Goal: Task Accomplishment & Management: Manage account settings

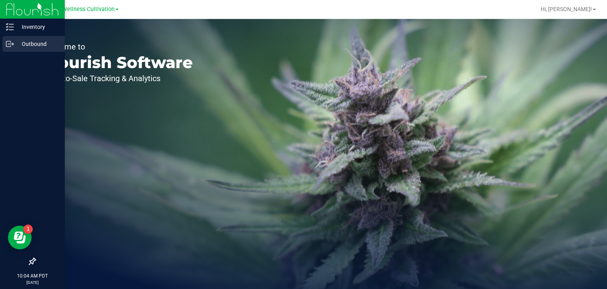
click at [25, 40] on p "Outbound" at bounding box center [37, 43] width 47 height 9
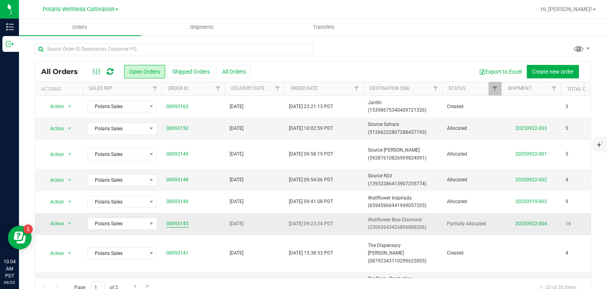
click at [179, 221] on link "00093145" at bounding box center [177, 224] width 22 height 8
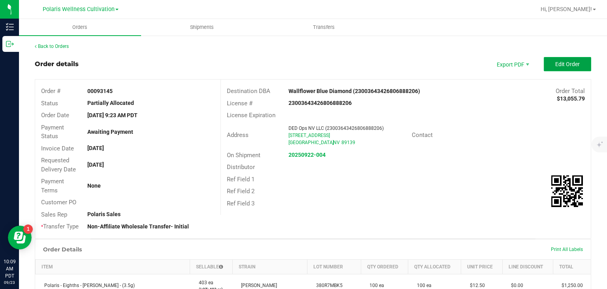
click at [577, 60] on button "Edit Order" at bounding box center [567, 64] width 47 height 14
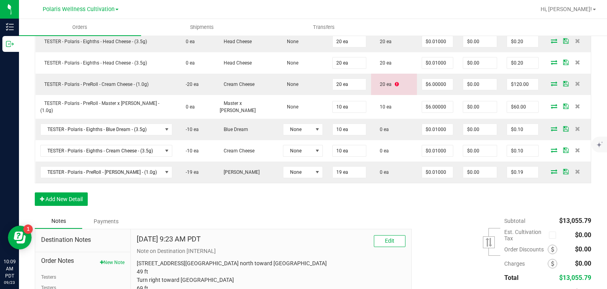
scroll to position [482, 0]
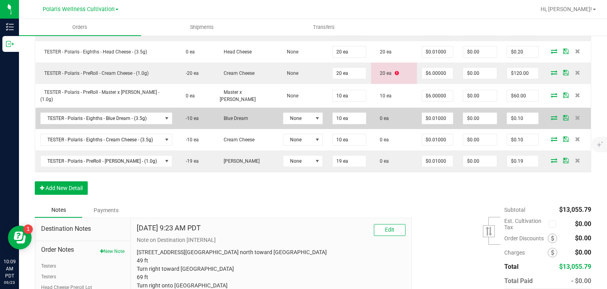
click at [551, 115] on icon at bounding box center [554, 117] width 6 height 5
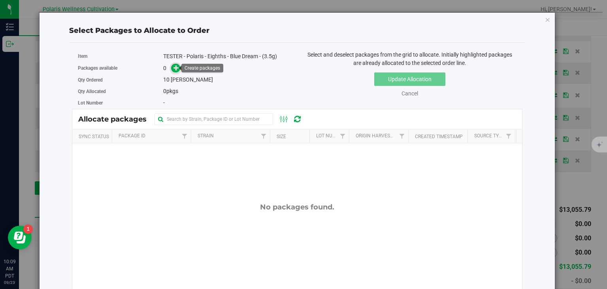
click at [172, 71] on span at bounding box center [175, 68] width 9 height 9
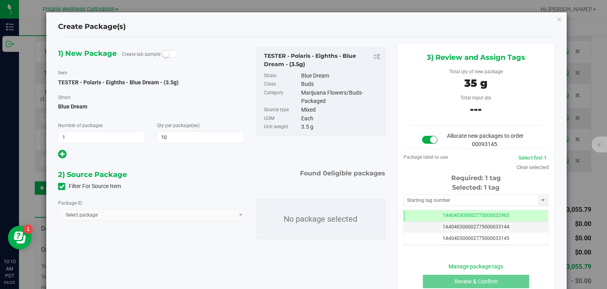
click at [135, 212] on span "Select package" at bounding box center [151, 215] width 186 height 12
click at [62, 189] on span at bounding box center [61, 186] width 7 height 7
click at [0, 0] on input "Filter For Source Item" at bounding box center [0, 0] width 0 height 0
click at [172, 210] on span "Select package" at bounding box center [146, 214] width 175 height 11
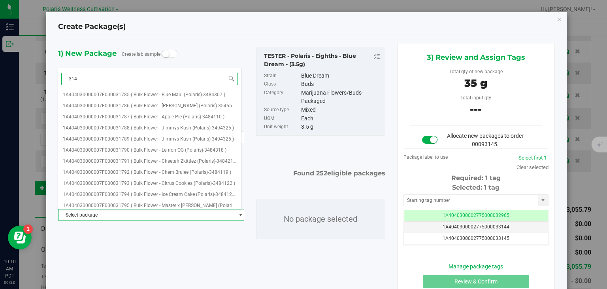
type input "3143"
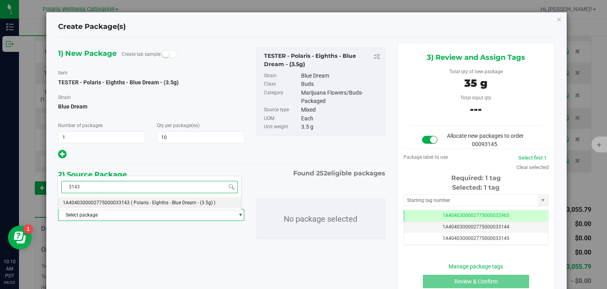
click at [180, 204] on span "( Polaris - Eighths - Blue Dream - (3.5g) )" at bounding box center [173, 203] width 85 height 6
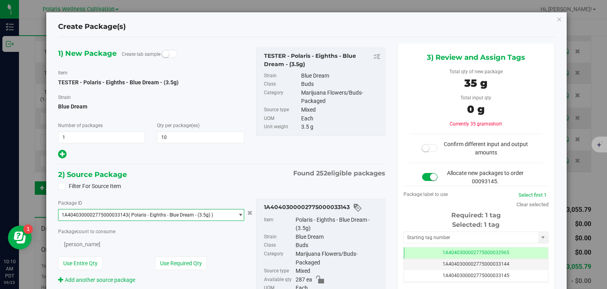
scroll to position [2671, 0]
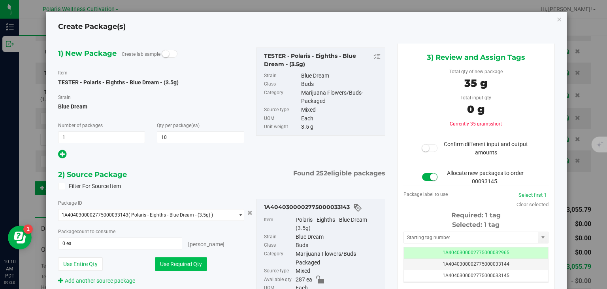
click at [184, 266] on button "Use Required Qty" at bounding box center [181, 263] width 52 height 13
type input "10 ea"
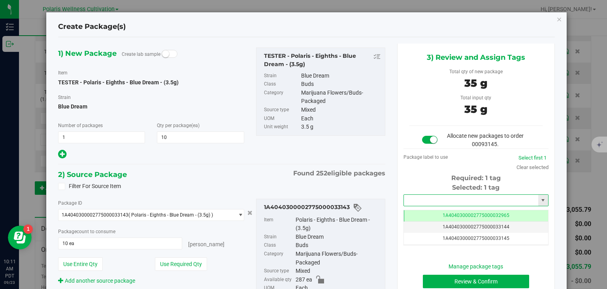
click at [432, 198] on input "text" at bounding box center [471, 200] width 134 height 11
click at [443, 211] on li "1A4040300002775000033160" at bounding box center [471, 213] width 143 height 12
type input "1A4040300002775000033160"
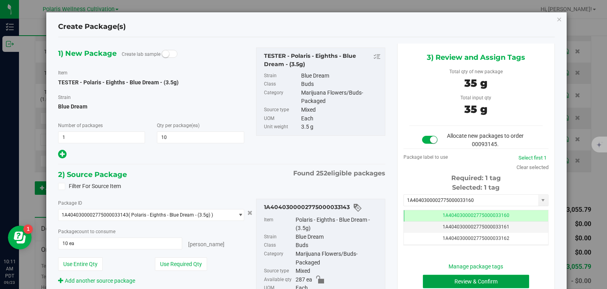
click at [456, 280] on button "Review & Confirm" at bounding box center [476, 280] width 106 height 13
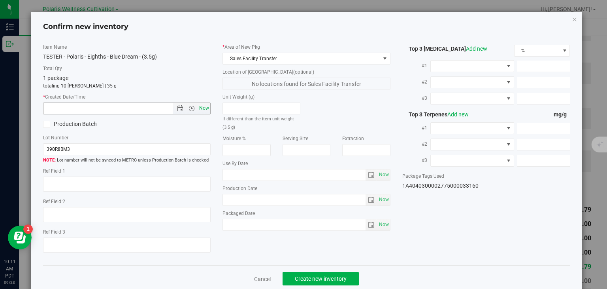
click at [206, 107] on span "Now" at bounding box center [204, 107] width 13 height 11
type input "9/23/2025 10:11 AM"
click at [316, 280] on span "Create new inventory" at bounding box center [321, 278] width 52 height 6
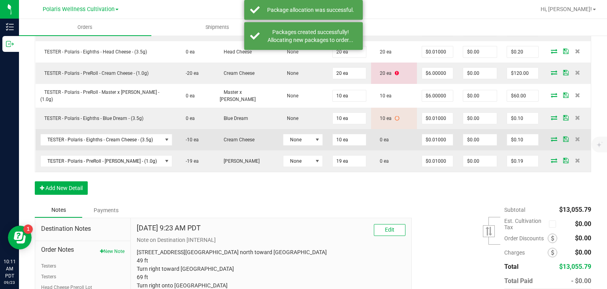
click at [551, 136] on icon at bounding box center [554, 138] width 6 height 5
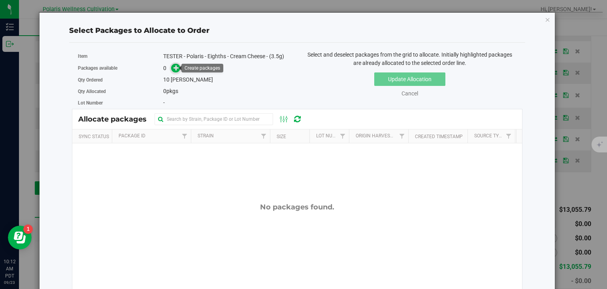
click at [174, 68] on icon at bounding box center [177, 68] width 6 height 6
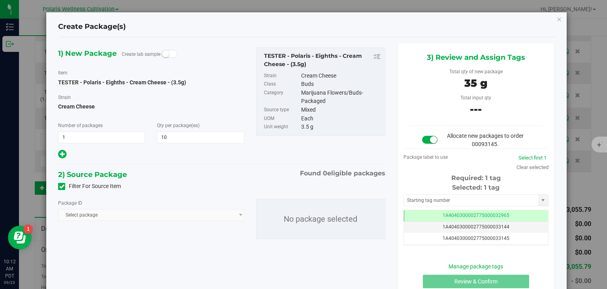
click at [61, 186] on icon at bounding box center [61, 186] width 5 height 0
click at [0, 0] on input "Filter For Source Item" at bounding box center [0, 0] width 0 height 0
click at [112, 218] on span "Select package" at bounding box center [146, 214] width 175 height 11
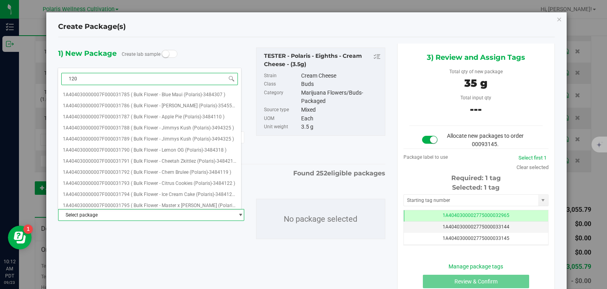
type input "1206"
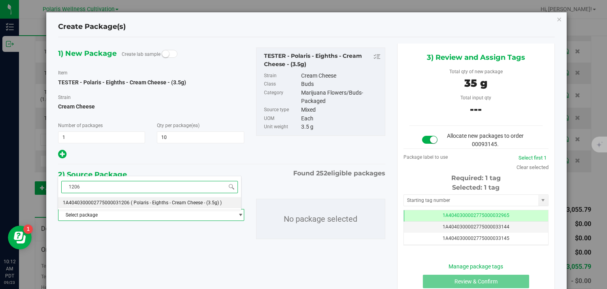
click at [146, 201] on span "( Polaris - Eighths - Cream Cheese - (3.5g) )" at bounding box center [176, 203] width 91 height 6
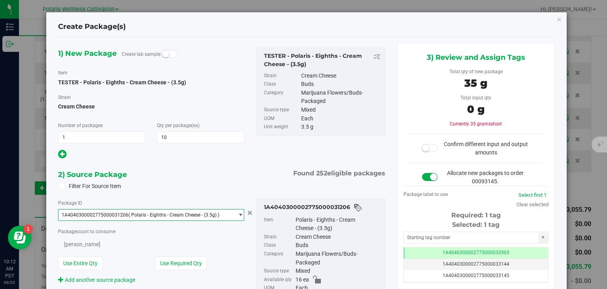
scroll to position [686, 0]
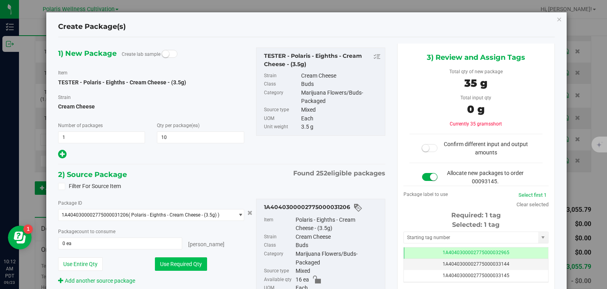
click at [189, 263] on button "Use Required Qty" at bounding box center [181, 263] width 52 height 13
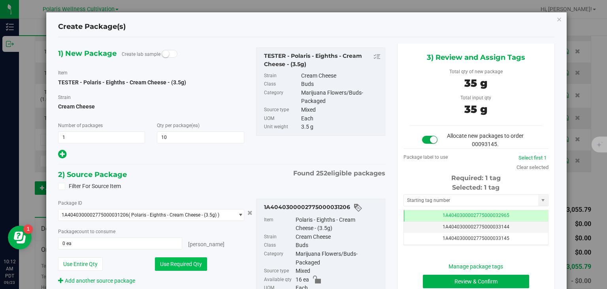
type input "10 ea"
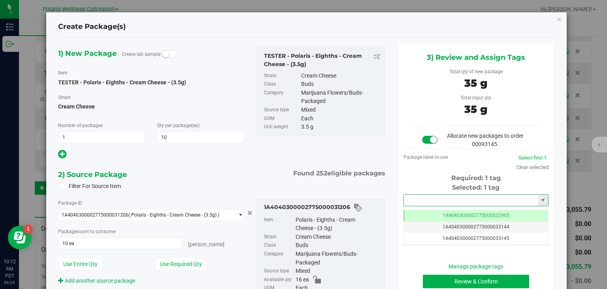
click at [437, 201] on input "text" at bounding box center [471, 200] width 134 height 11
click at [442, 214] on li "1A4040300002775000033161" at bounding box center [471, 213] width 143 height 12
type input "1A4040300002775000033161"
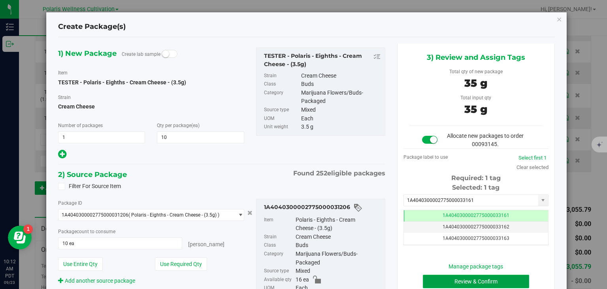
click at [452, 277] on button "Review & Confirm" at bounding box center [476, 280] width 106 height 13
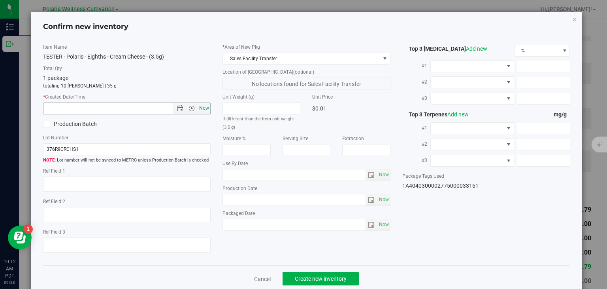
click at [200, 106] on span "Now" at bounding box center [204, 107] width 13 height 11
type input "9/23/2025 10:12 AM"
click at [305, 276] on span "Create new inventory" at bounding box center [321, 278] width 52 height 6
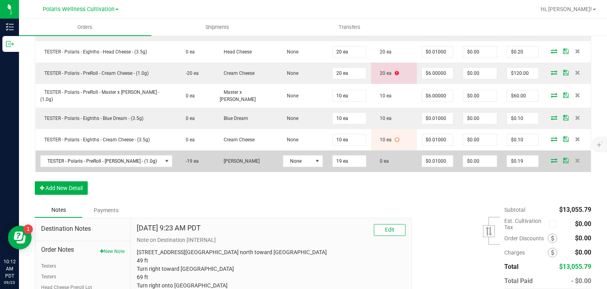
click at [551, 158] on icon at bounding box center [554, 160] width 6 height 5
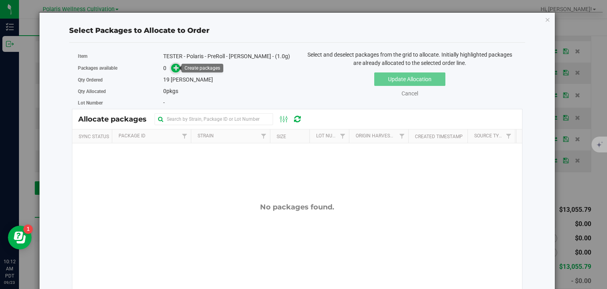
click at [172, 64] on span at bounding box center [175, 68] width 9 height 9
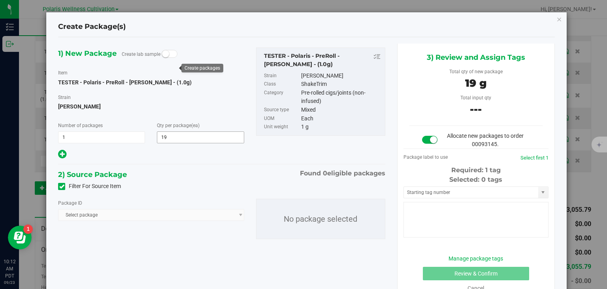
type input "19"
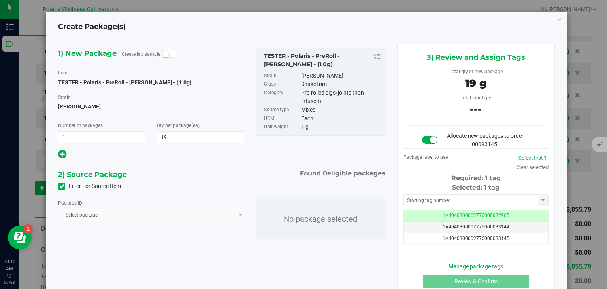
click at [61, 186] on icon at bounding box center [61, 186] width 5 height 0
click at [0, 0] on input "Filter For Source Item" at bounding box center [0, 0] width 0 height 0
click at [118, 211] on span "Select package" at bounding box center [146, 214] width 175 height 11
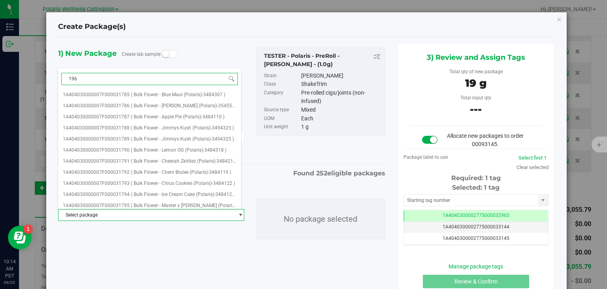
type input "1967"
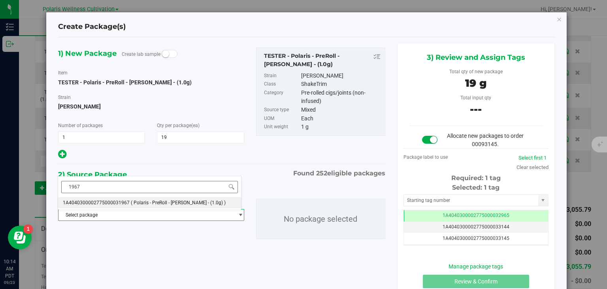
click at [136, 201] on span "( Polaris - PreRoll - Jenny Kush - (1.0g) )" at bounding box center [178, 203] width 95 height 6
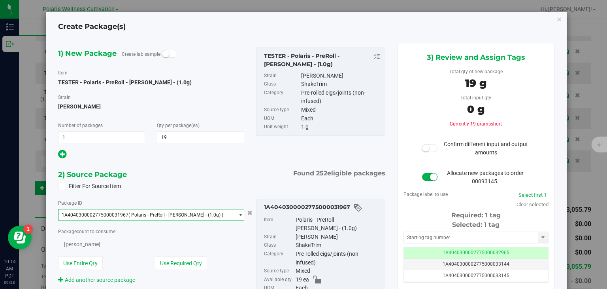
scroll to position [864, 0]
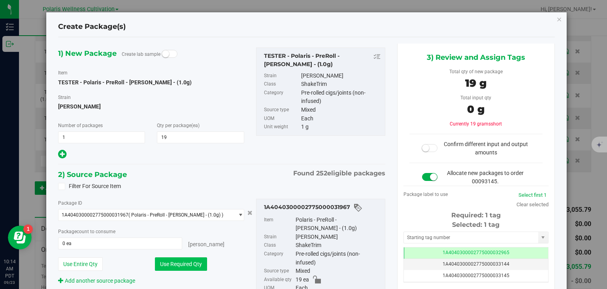
click at [176, 261] on button "Use Required Qty" at bounding box center [181, 263] width 52 height 13
type input "19 ea"
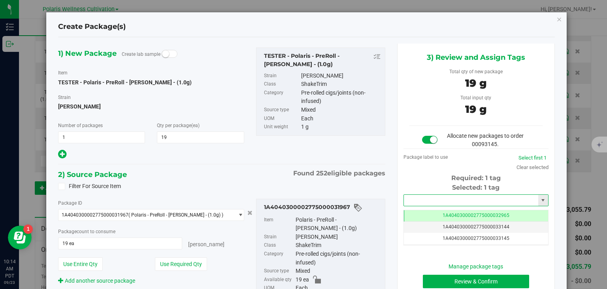
click at [414, 202] on input "text" at bounding box center [471, 200] width 134 height 11
click at [432, 212] on li "1A4040300002775000033162" at bounding box center [471, 213] width 143 height 12
type input "1A4040300002775000033162"
click at [459, 283] on button "Review & Confirm" at bounding box center [476, 280] width 106 height 13
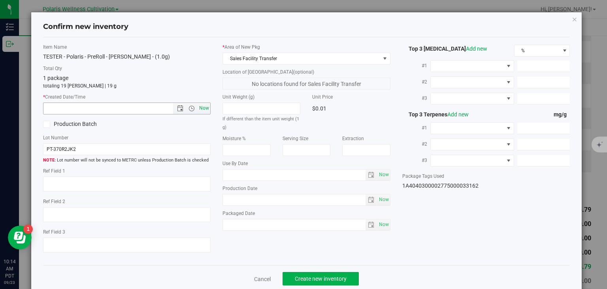
click at [202, 106] on span "Now" at bounding box center [204, 107] width 13 height 11
type input "9/23/2025 10:14 AM"
click at [306, 279] on span "Create new inventory" at bounding box center [321, 278] width 52 height 6
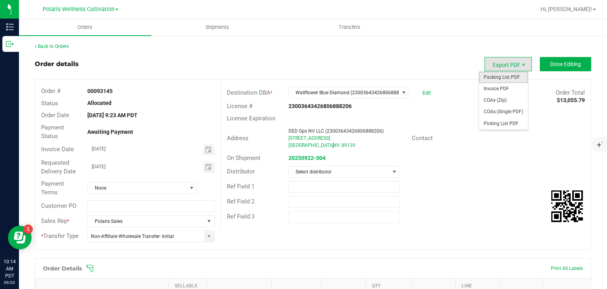
click at [498, 74] on span "Packing List PDF" at bounding box center [503, 77] width 49 height 11
click at [497, 87] on span "Invoice PDF" at bounding box center [503, 88] width 49 height 11
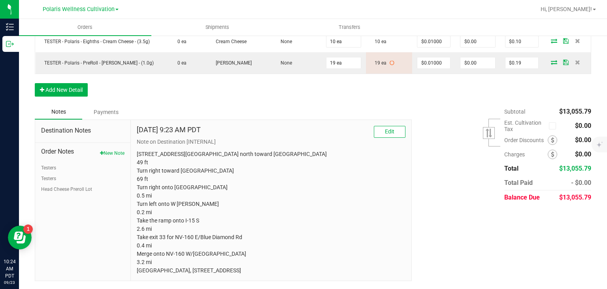
scroll to position [586, 0]
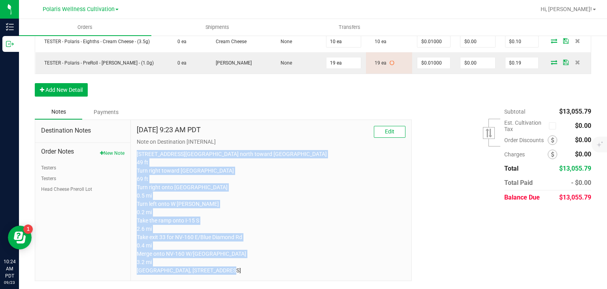
drag, startPoint x: 134, startPoint y: 143, endPoint x: 351, endPoint y: 298, distance: 266.7
click at [351, 288] on html "Inventory Outbound 10:24 AM PDT 09/23/2025 09/23 Polaris Wellness Cultivation H…" at bounding box center [303, 144] width 607 height 289
copy p "5395 Polaris Ave Head north toward Polaris Ave 49 ft Turn right toward Polaris …"
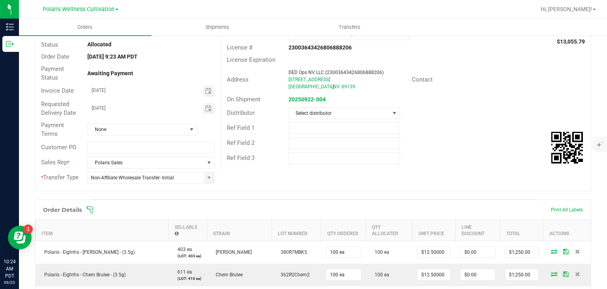
scroll to position [32, 0]
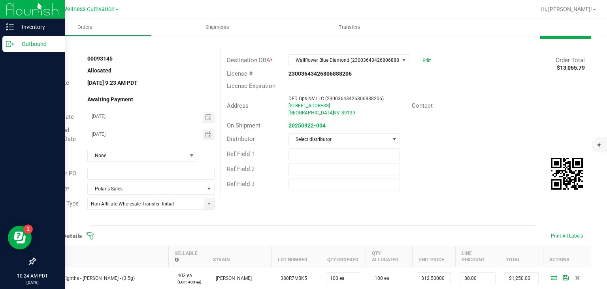
click at [33, 46] on p "Outbound" at bounding box center [37, 43] width 47 height 9
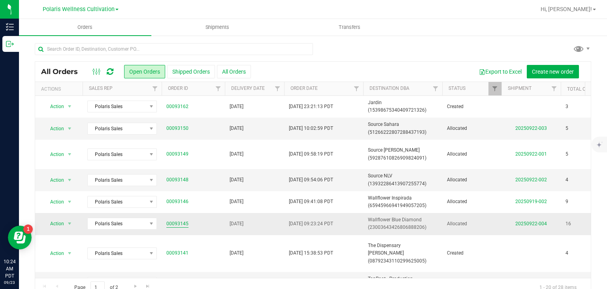
click at [178, 224] on link "00093145" at bounding box center [177, 224] width 22 height 8
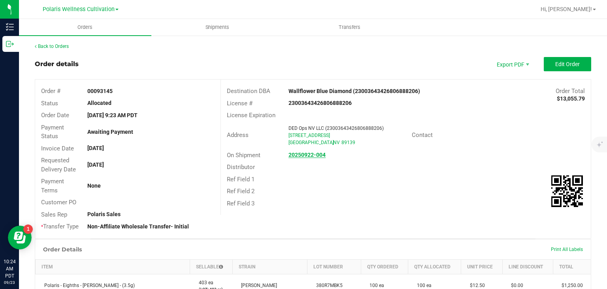
click at [305, 155] on strong "20250922-004" at bounding box center [307, 154] width 37 height 6
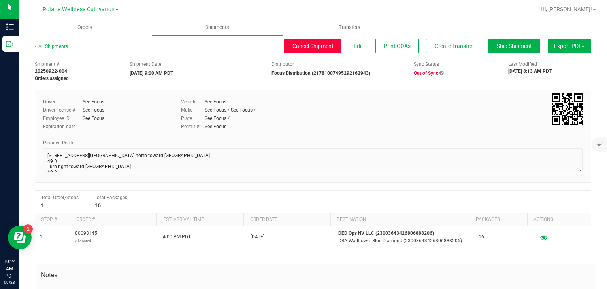
click at [316, 51] on button "Cancel Shipment" at bounding box center [312, 46] width 57 height 14
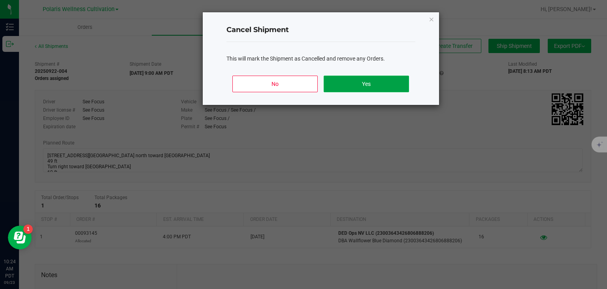
click at [364, 84] on button "Yes" at bounding box center [366, 84] width 85 height 17
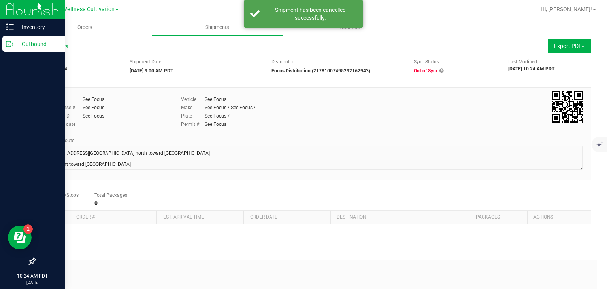
click at [28, 43] on p "Outbound" at bounding box center [37, 43] width 47 height 9
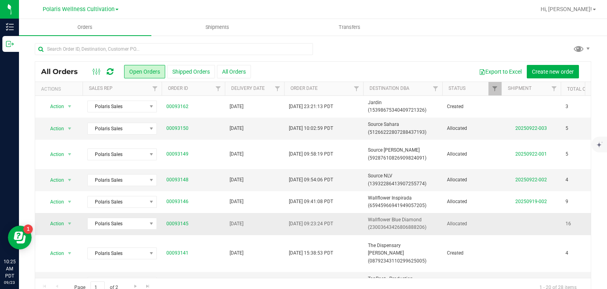
click at [439, 220] on td "Wallflower Blue Diamond (23003643426806888206)" at bounding box center [402, 224] width 79 height 22
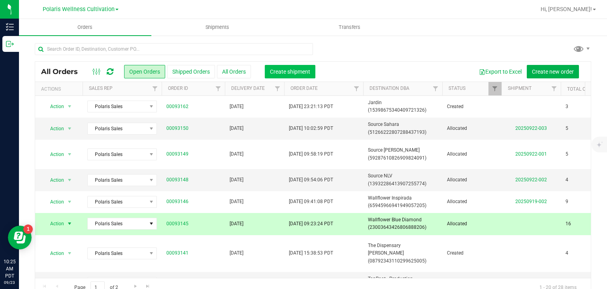
click at [301, 73] on span "Create shipment" at bounding box center [290, 71] width 40 height 6
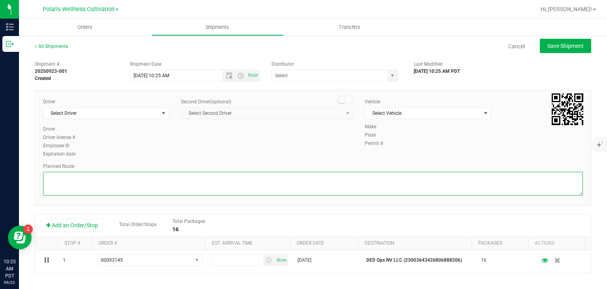
paste textarea "5395 Polaris Ave Head north toward Polaris Ave 49 ft Turn right toward Polaris …"
click at [214, 180] on textarea at bounding box center [313, 184] width 540 height 24
type textarea "5395 Polaris Ave Head north toward Polaris Ave 49 ft Turn right toward Polaris …"
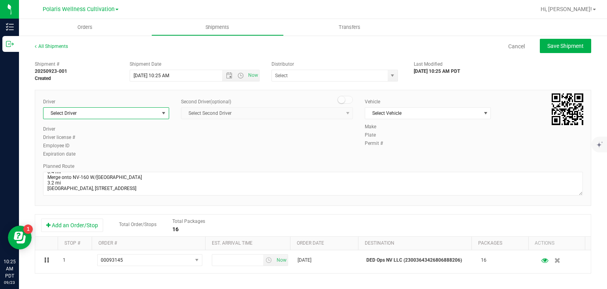
click at [163, 117] on span "select" at bounding box center [164, 113] width 10 height 11
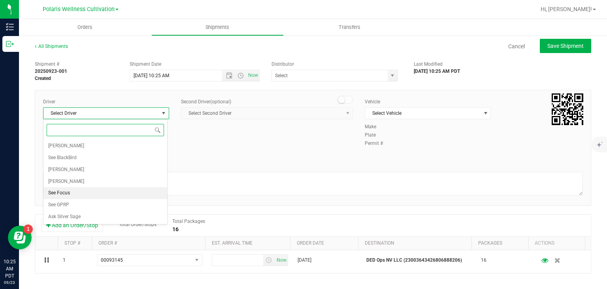
click at [87, 197] on li "See Focus" at bounding box center [105, 193] width 124 height 12
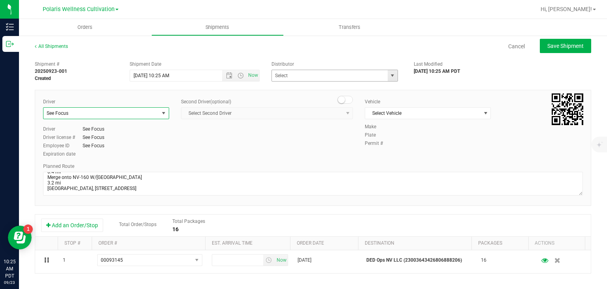
click at [388, 79] on span "select" at bounding box center [393, 75] width 10 height 11
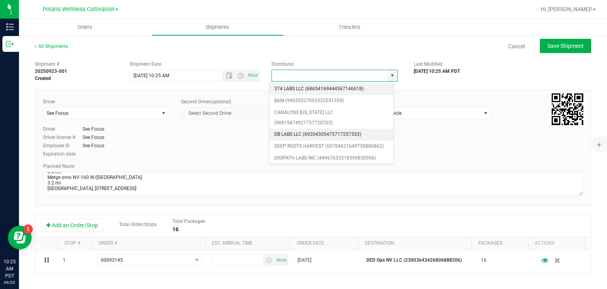
scroll to position [42, 0]
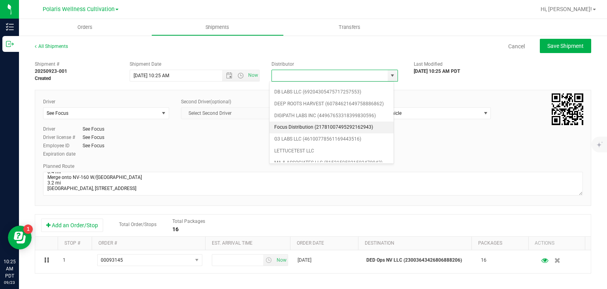
click at [324, 129] on li "Focus Distribution (21781007495292162943)" at bounding box center [332, 127] width 124 height 12
type input "Focus Distribution (21781007495292162943)"
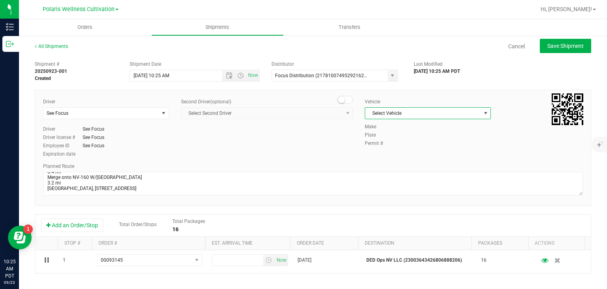
click at [421, 113] on span "Select Vehicle" at bounding box center [422, 113] width 115 height 11
click at [392, 146] on li "See Focus" at bounding box center [424, 150] width 124 height 12
click at [226, 76] on span "Open the date view" at bounding box center [229, 75] width 6 height 6
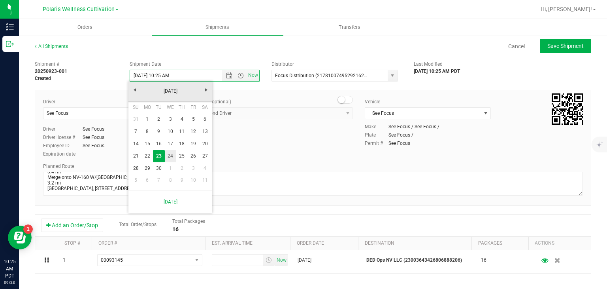
click at [173, 155] on link "24" at bounding box center [170, 156] width 11 height 12
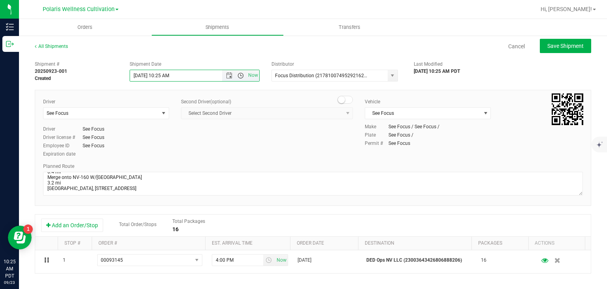
click at [239, 75] on span "Open the time view" at bounding box center [241, 75] width 6 height 6
click at [189, 142] on li "9:00 AM" at bounding box center [192, 140] width 127 height 10
click at [564, 45] on span "Save Shipment" at bounding box center [566, 46] width 36 height 6
type input "9/24/2025 4:00 PM"
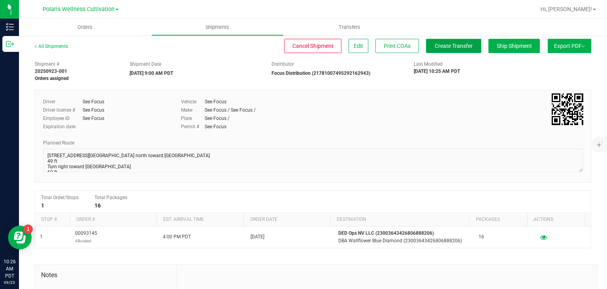
click at [454, 51] on button "Create Transfer" at bounding box center [453, 46] width 55 height 14
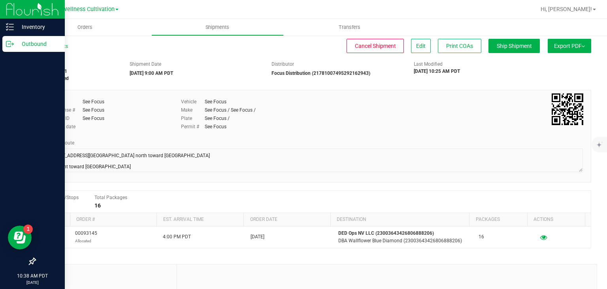
click at [22, 50] on div "Outbound" at bounding box center [33, 44] width 62 height 16
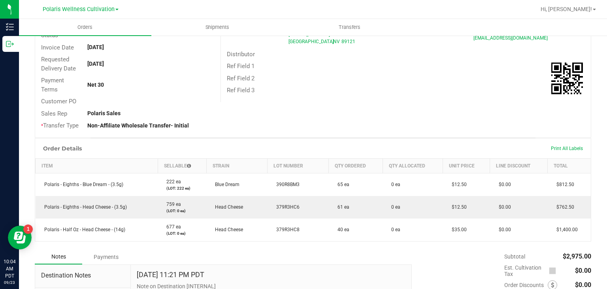
scroll to position [101, 0]
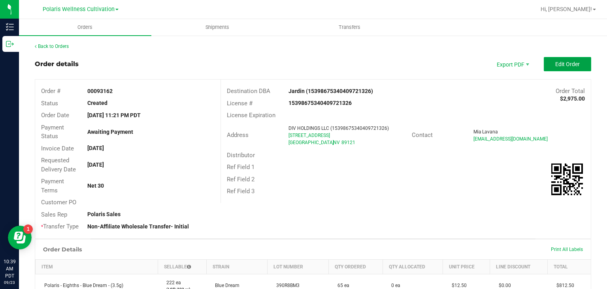
click at [557, 63] on span "Edit Order" at bounding box center [568, 64] width 25 height 6
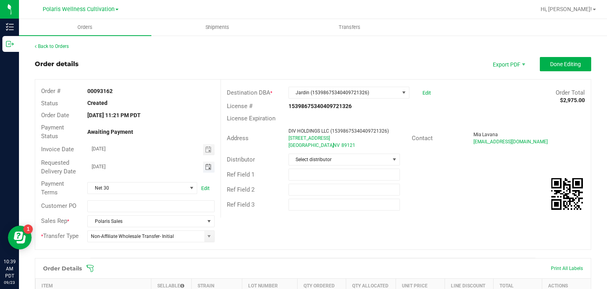
click at [207, 167] on span "Toggle calendar" at bounding box center [208, 167] width 6 height 6
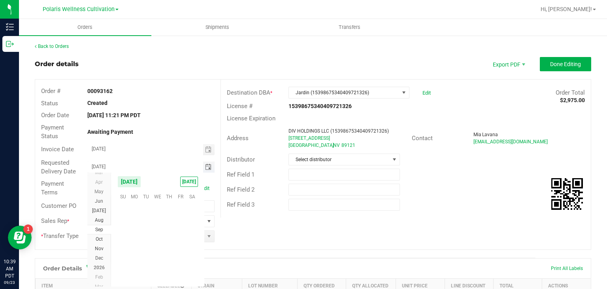
scroll to position [128260, 0]
click at [155, 242] on span "24" at bounding box center [157, 245] width 11 height 12
type input "09/24/2025"
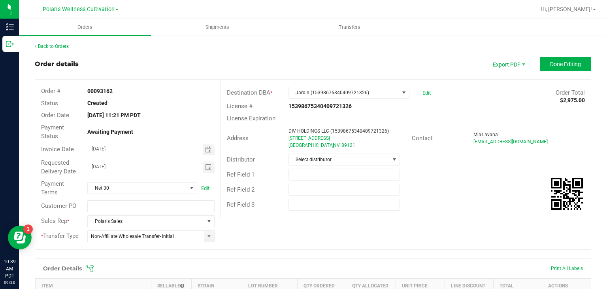
click at [286, 214] on div "Destination DBA * Jardin (15398675340409721326) Edit Order Total $2,975.00 Lice…" at bounding box center [406, 148] width 371 height 138
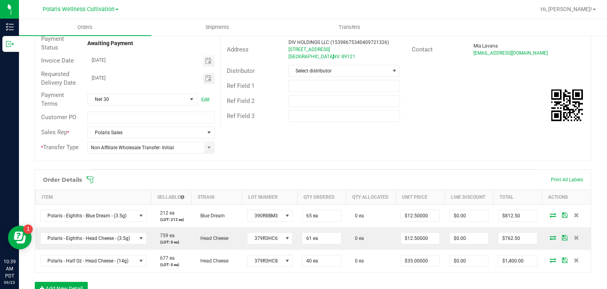
scroll to position [89, 0]
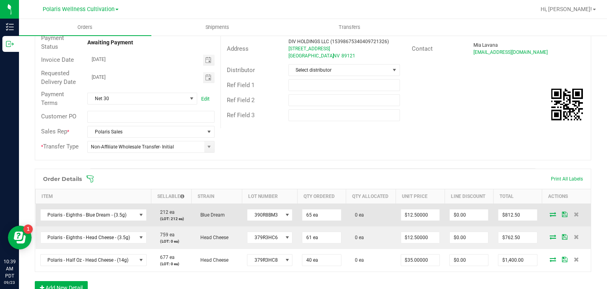
click at [550, 214] on icon at bounding box center [553, 214] width 6 height 5
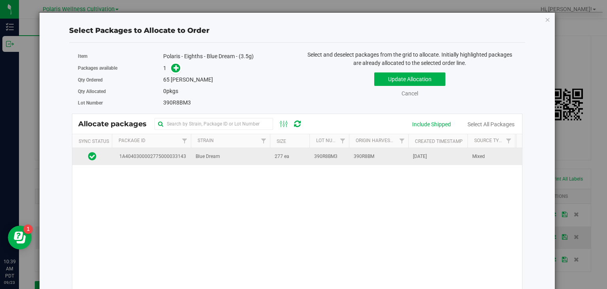
click at [265, 159] on td "Blue Dream" at bounding box center [230, 156] width 79 height 17
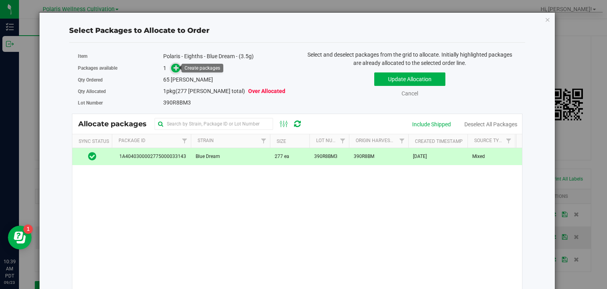
click at [174, 67] on icon at bounding box center [177, 68] width 6 height 6
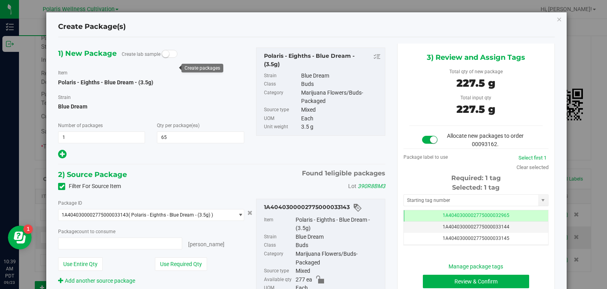
type input "65 ea"
click at [424, 201] on input "text" at bounding box center [471, 200] width 134 height 11
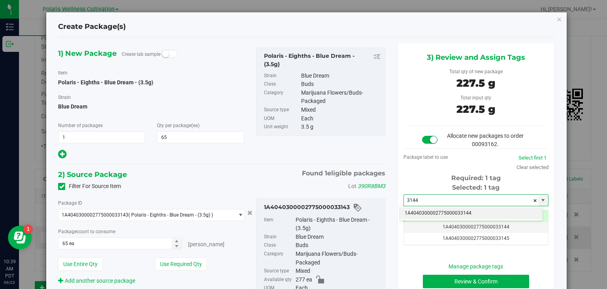
click at [428, 209] on li "1A4040300002775000033144" at bounding box center [471, 213] width 143 height 12
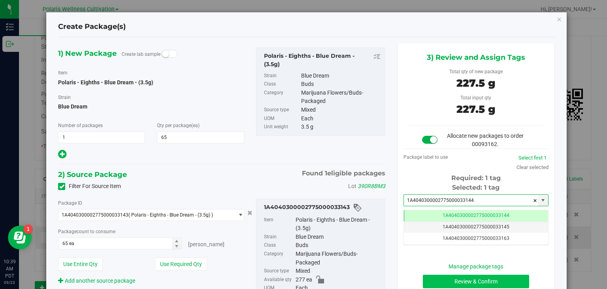
type input "1A4040300002775000033144"
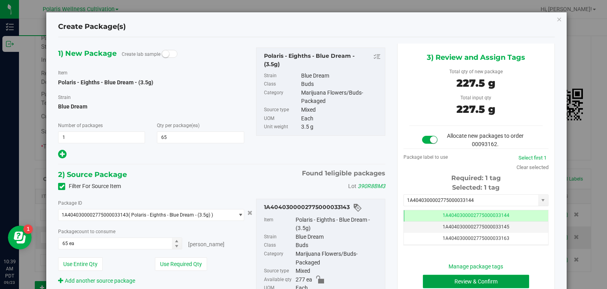
click at [473, 277] on button "Review & Confirm" at bounding box center [476, 280] width 106 height 13
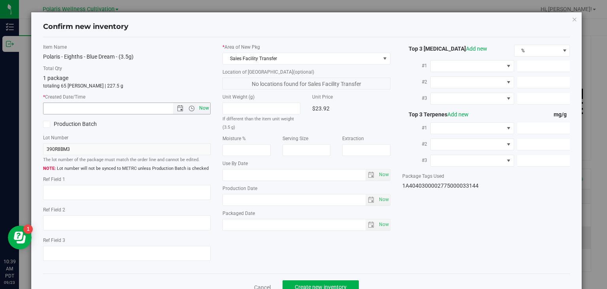
click at [202, 108] on span "Now" at bounding box center [204, 107] width 13 height 11
type input "9/23/2025 10:39 AM"
click at [337, 280] on button "Create new inventory" at bounding box center [321, 286] width 76 height 13
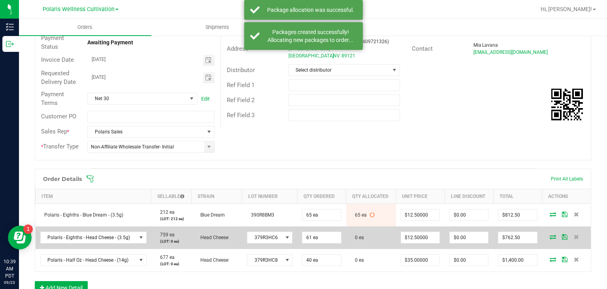
click at [550, 234] on icon at bounding box center [553, 236] width 6 height 5
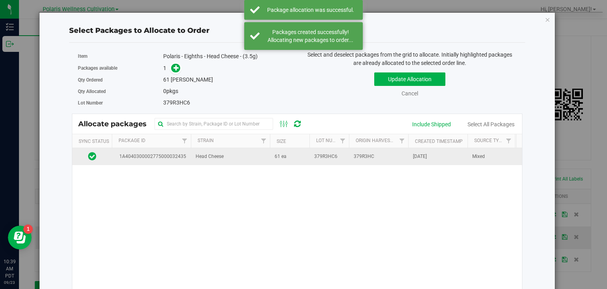
click at [318, 158] on span "379R3HC6" at bounding box center [325, 157] width 23 height 8
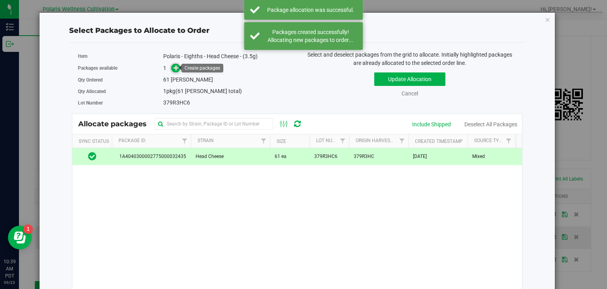
click at [176, 67] on icon at bounding box center [177, 68] width 6 height 6
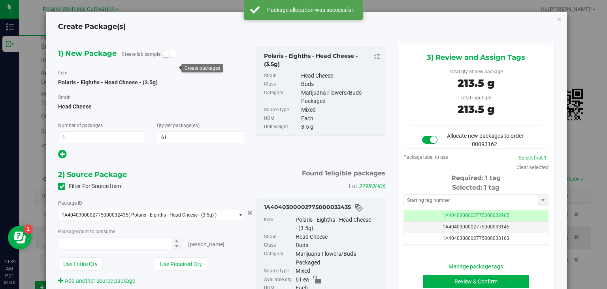
type input "61 ea"
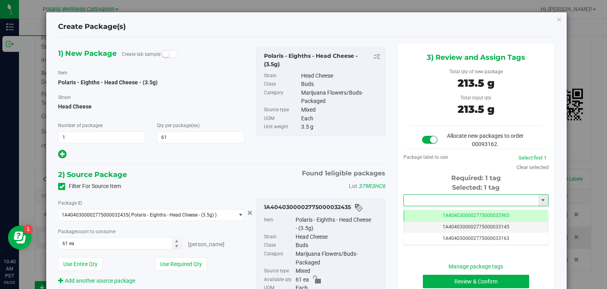
click at [420, 197] on input "text" at bounding box center [471, 200] width 134 height 11
click at [425, 209] on li "1A4040300002775000033145" at bounding box center [471, 213] width 143 height 12
type input "1A4040300002775000033145"
click at [457, 277] on button "Review & Confirm" at bounding box center [476, 280] width 106 height 13
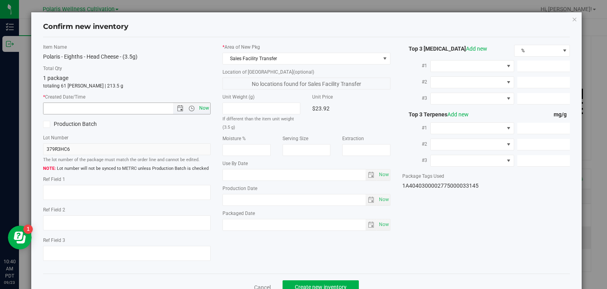
click at [200, 103] on span "Now" at bounding box center [204, 107] width 13 height 11
type input "9/23/2025 10:40 AM"
click at [321, 282] on button "Create new inventory" at bounding box center [321, 286] width 76 height 13
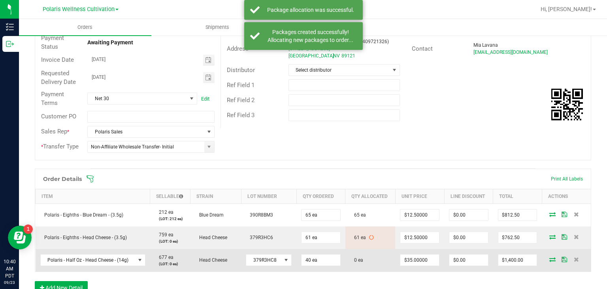
click at [550, 257] on icon at bounding box center [553, 259] width 6 height 5
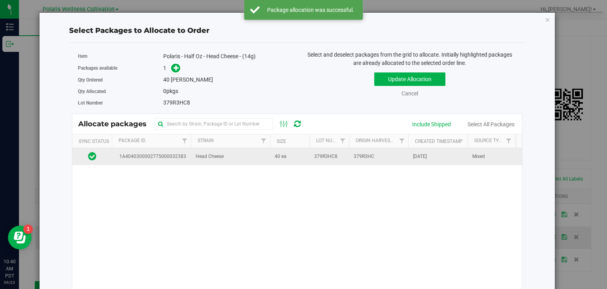
click at [225, 155] on td "Head Cheese" at bounding box center [230, 156] width 79 height 17
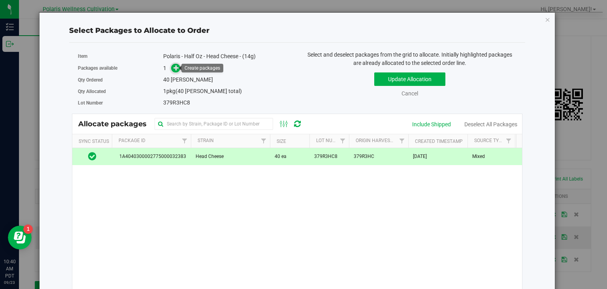
click at [178, 69] on icon at bounding box center [177, 68] width 6 height 6
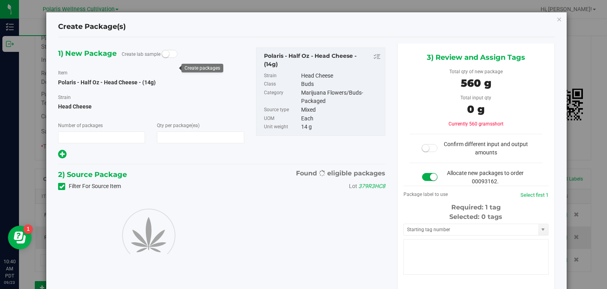
type input "1"
type input "40"
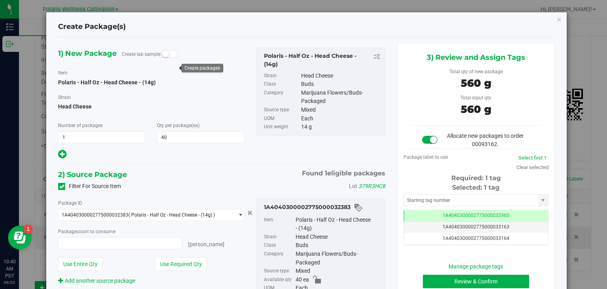
type input "40 ea"
click at [432, 204] on input "text" at bounding box center [471, 200] width 134 height 11
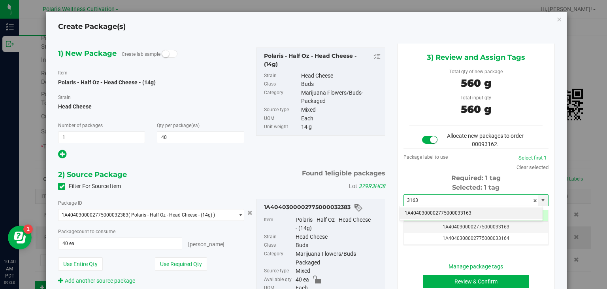
click at [437, 211] on li "1A4040300002775000033163" at bounding box center [471, 213] width 143 height 12
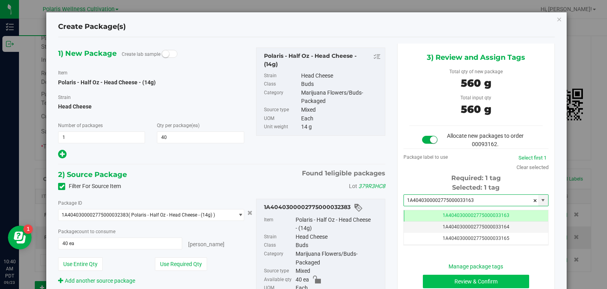
type input "1A4040300002775000033163"
click at [457, 276] on button "Review & Confirm" at bounding box center [476, 280] width 106 height 13
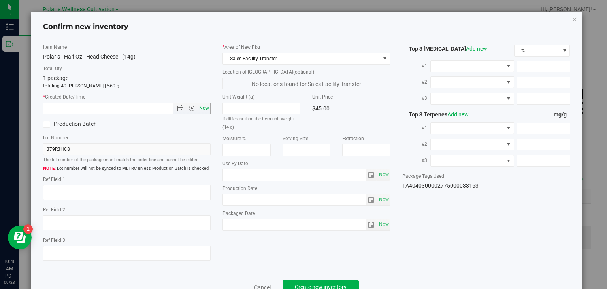
click at [202, 103] on span "Now" at bounding box center [204, 107] width 13 height 11
type input "9/23/2025 10:40 AM"
click at [314, 284] on span "Create new inventory" at bounding box center [321, 287] width 52 height 6
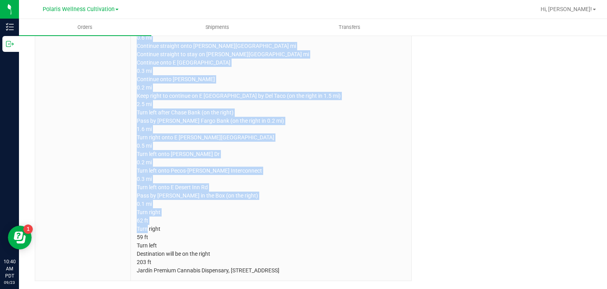
drag, startPoint x: 136, startPoint y: 165, endPoint x: 343, endPoint y: 307, distance: 250.9
click at [343, 288] on html "Inventory Outbound 10:40 AM PDT 09/23/2025 09/23 Polaris Wellness Cultivation H…" at bounding box center [303, 144] width 607 height 289
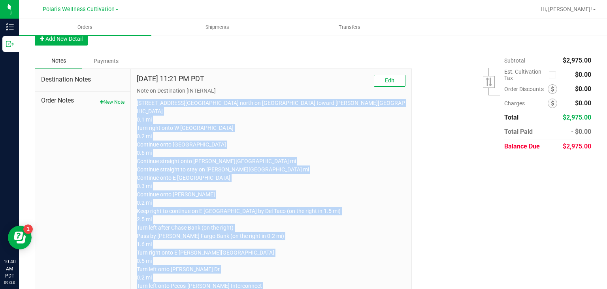
drag, startPoint x: 375, startPoint y: 272, endPoint x: 137, endPoint y: 100, distance: 294.2
click at [137, 100] on p "5385 Polaris Ave Head north on Polaris Ave toward Al Davis Way 0.1 mi Turn righ…" at bounding box center [271, 244] width 269 height 291
copy p "5385 Polaris Ave Head north on Polaris Ave toward Al Davis Way 0.1 mi Turn righ…"
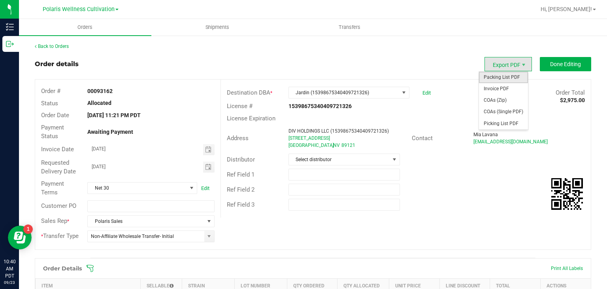
click at [498, 73] on span "Packing List PDF" at bounding box center [503, 77] width 49 height 11
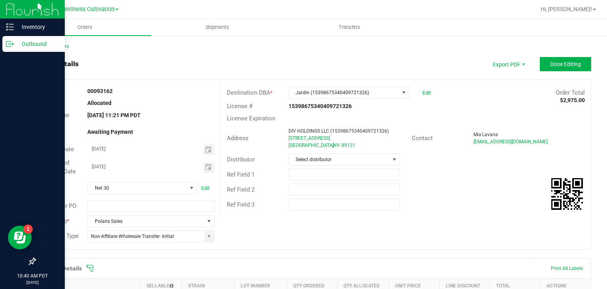
click at [41, 47] on p "Outbound" at bounding box center [37, 43] width 47 height 9
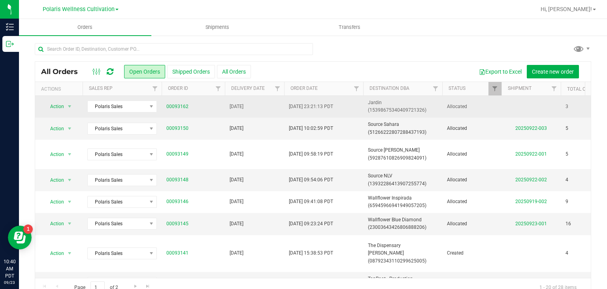
click at [409, 102] on span "Jardin (15398675340409721326)" at bounding box center [403, 106] width 70 height 15
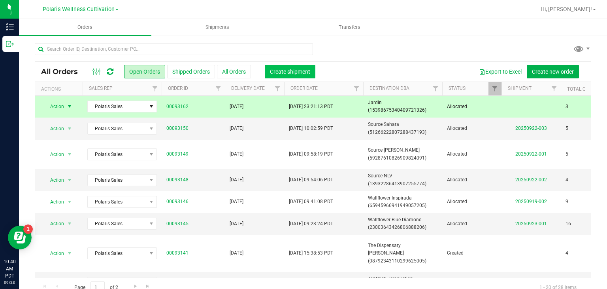
click at [286, 68] on span "Create shipment" at bounding box center [290, 71] width 40 height 6
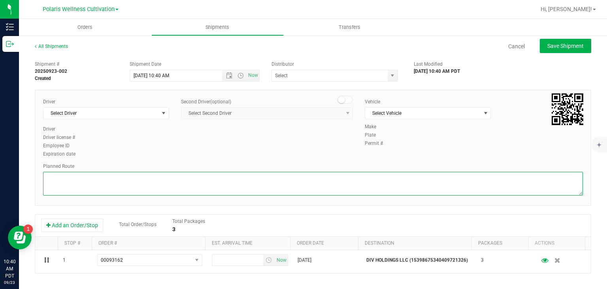
click at [284, 180] on textarea at bounding box center [313, 184] width 540 height 24
paste textarea "5385 Polaris Ave Head north on Polaris Ave toward Al Davis Way 0.1 mi Turn righ…"
type textarea "5385 Polaris Ave Head north on Polaris Ave toward Al Davis Way 0.1 mi Turn righ…"
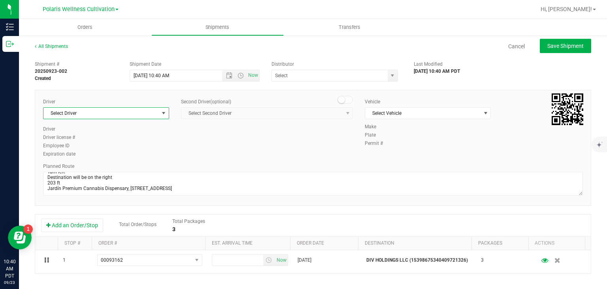
click at [164, 110] on span "select" at bounding box center [164, 113] width 6 height 6
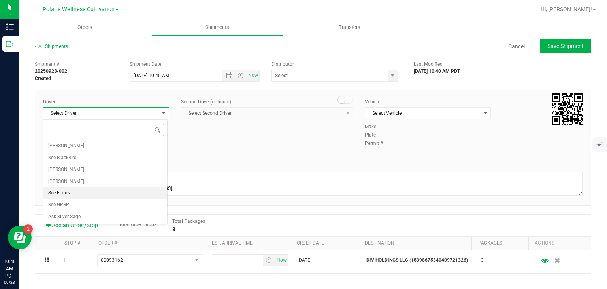
click at [74, 187] on li "See Focus" at bounding box center [105, 193] width 124 height 12
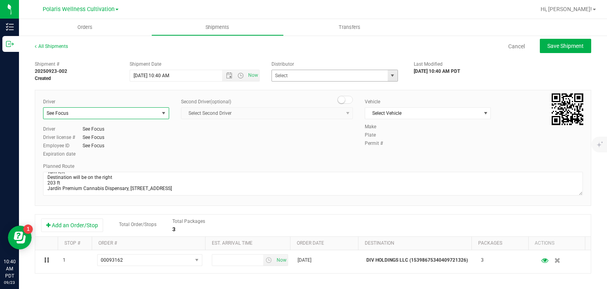
click at [389, 78] on span "select" at bounding box center [392, 75] width 6 height 6
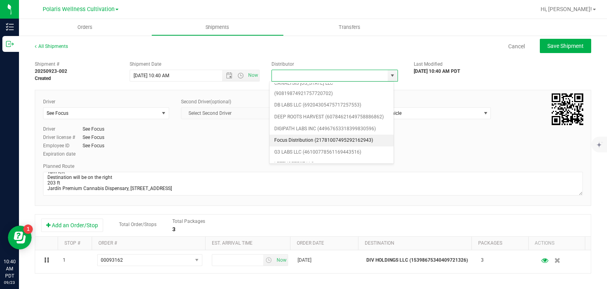
click at [333, 138] on li "Focus Distribution (21781007495292162943)" at bounding box center [332, 140] width 124 height 12
type input "Focus Distribution (21781007495292162943)"
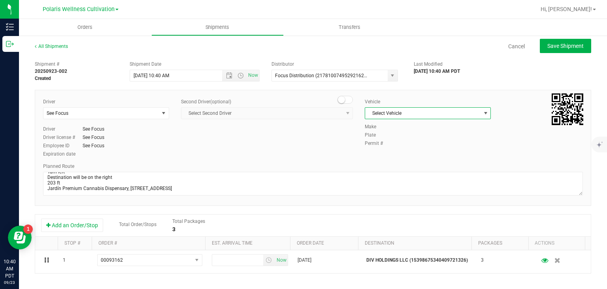
click at [439, 113] on span "Select Vehicle" at bounding box center [422, 113] width 115 height 11
click at [407, 149] on li "See Focus" at bounding box center [424, 150] width 124 height 12
click at [228, 76] on span "Open the date view" at bounding box center [229, 75] width 6 height 6
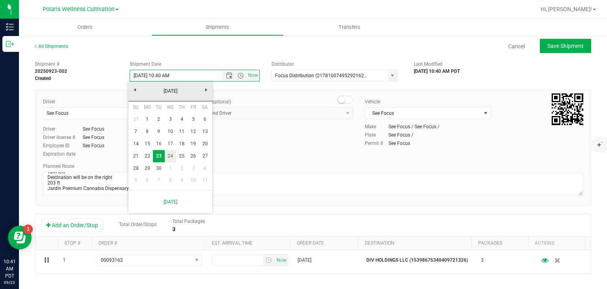
click at [172, 151] on link "24" at bounding box center [170, 156] width 11 height 12
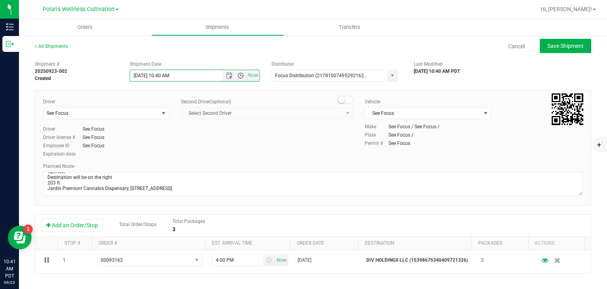
click at [238, 74] on span "Open the time view" at bounding box center [241, 75] width 6 height 6
click at [164, 129] on li "9:00 AM" at bounding box center [192, 130] width 127 height 10
click at [551, 48] on span "Save Shipment" at bounding box center [566, 46] width 36 height 6
type input "9/24/2025 4:00 PM"
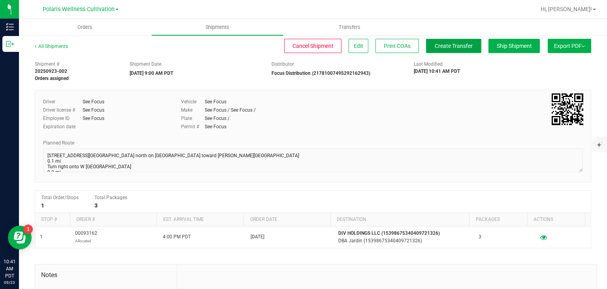
click at [428, 51] on button "Create Transfer" at bounding box center [453, 46] width 55 height 14
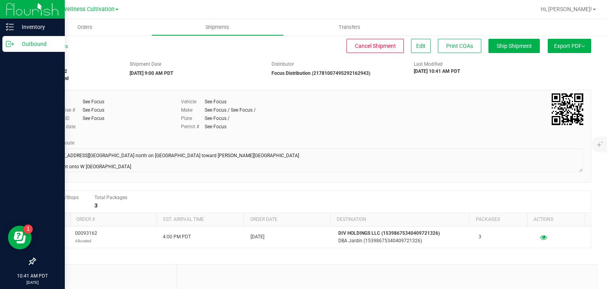
click at [8, 46] on icon at bounding box center [8, 44] width 4 height 6
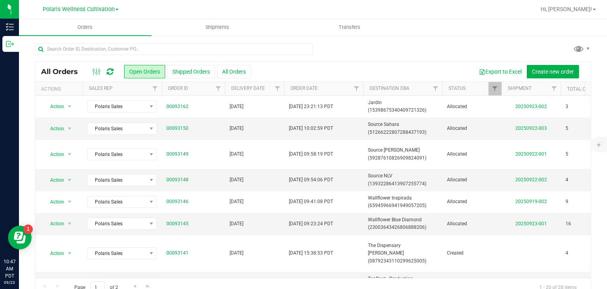
click at [115, 8] on link "Polaris Wellness Cultivation" at bounding box center [81, 9] width 76 height 8
click at [107, 42] on link "Polaris Wellness Production" at bounding box center [80, 38] width 115 height 11
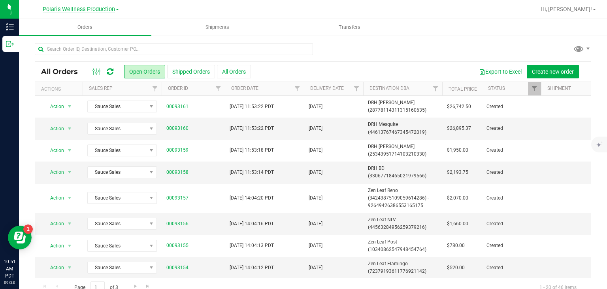
click at [98, 9] on span "Polaris Wellness Production" at bounding box center [79, 9] width 72 height 7
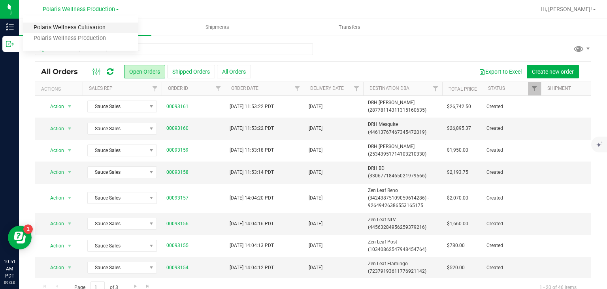
click at [96, 24] on link "Polaris Wellness Cultivation" at bounding box center [80, 28] width 115 height 11
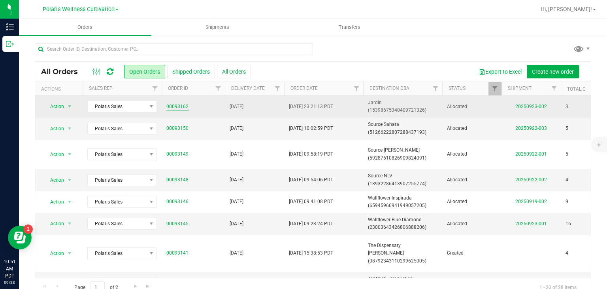
click at [166, 103] on td "00093162" at bounding box center [193, 107] width 63 height 22
click at [170, 105] on link "00093162" at bounding box center [177, 107] width 22 height 8
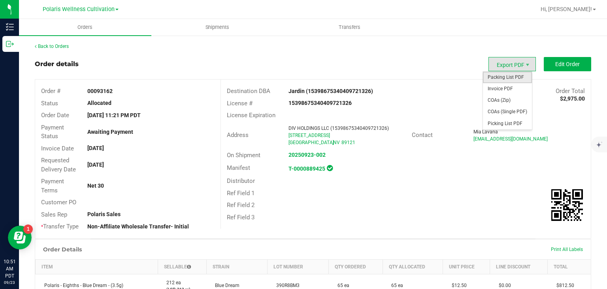
click at [506, 80] on span "Packing List PDF" at bounding box center [507, 77] width 49 height 11
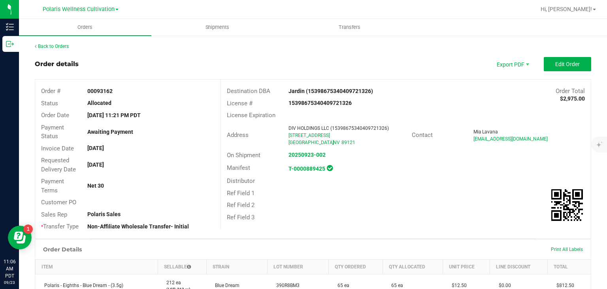
click at [61, 46] on link "Back to Orders" at bounding box center [52, 46] width 34 height 6
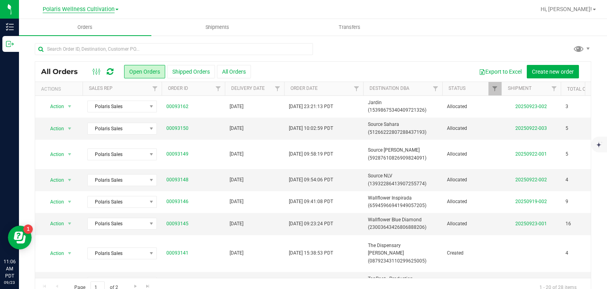
click at [100, 9] on span "Polaris Wellness Cultivation" at bounding box center [79, 9] width 72 height 7
click at [93, 38] on link "Polaris Wellness Production" at bounding box center [80, 38] width 115 height 11
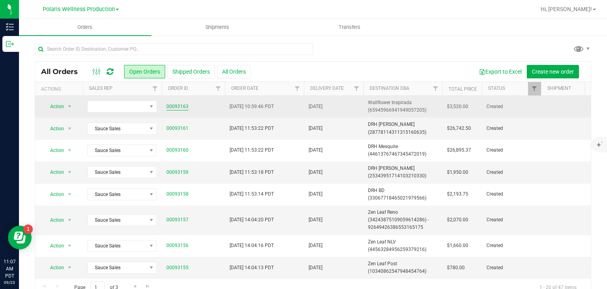
click at [180, 104] on link "00093163" at bounding box center [177, 107] width 22 height 8
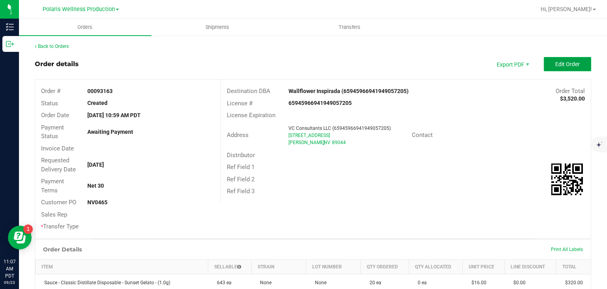
click at [556, 66] on span "Edit Order" at bounding box center [568, 64] width 25 height 6
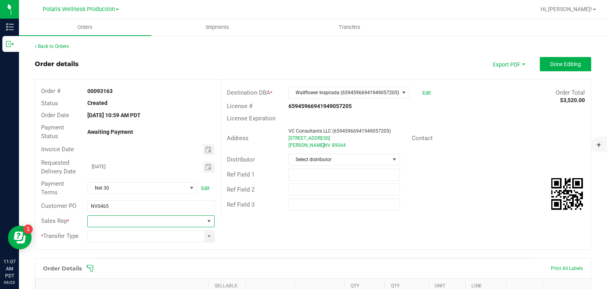
click at [208, 223] on span at bounding box center [209, 221] width 6 height 6
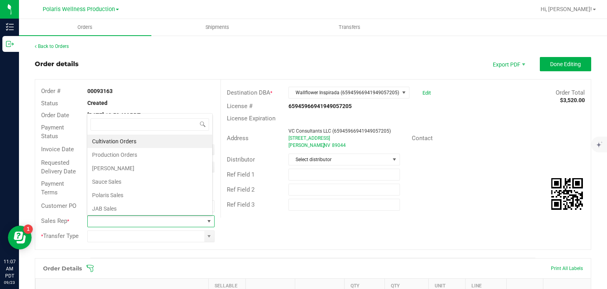
scroll to position [11, 124]
click at [149, 181] on li "Sauce Sales" at bounding box center [149, 181] width 125 height 13
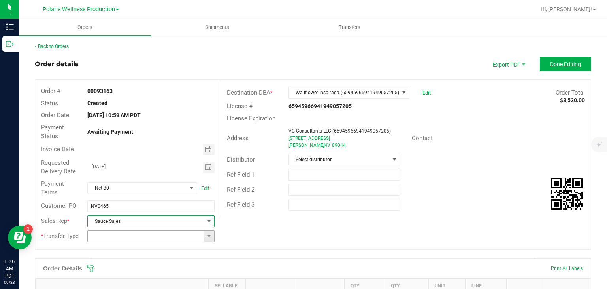
click at [206, 231] on span at bounding box center [209, 236] width 10 height 11
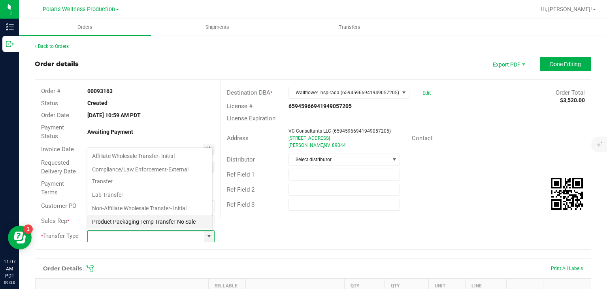
scroll to position [52, 0]
click at [181, 222] on li "Wholesale Transfer-Subsequent" at bounding box center [149, 222] width 125 height 13
type input "Wholesale Transfer-Subsequent"
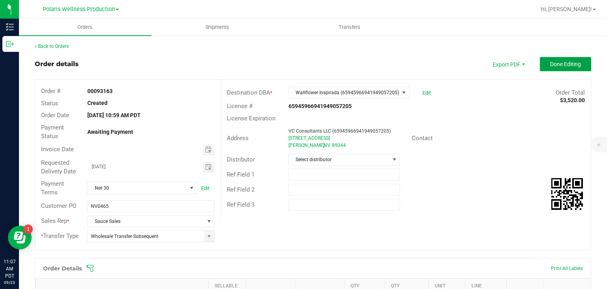
click at [562, 68] on button "Done Editing" at bounding box center [565, 64] width 51 height 14
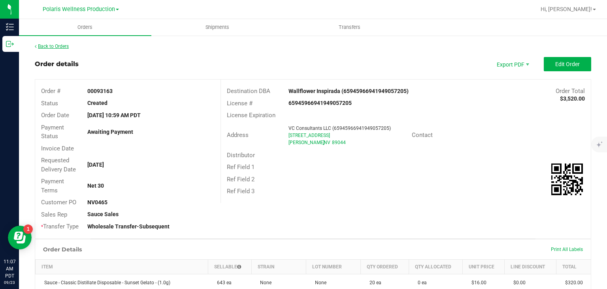
click at [57, 46] on link "Back to Orders" at bounding box center [52, 46] width 34 height 6
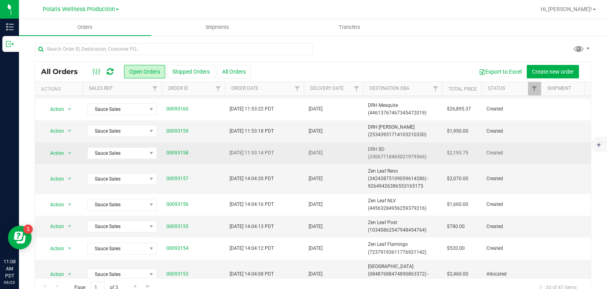
scroll to position [26, 0]
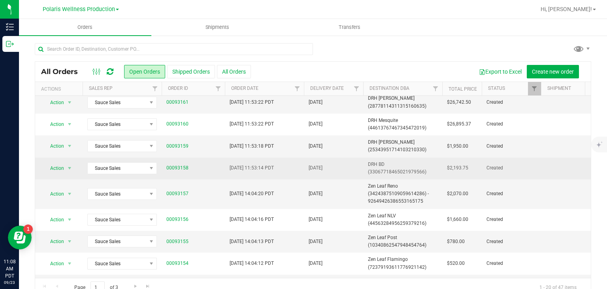
click at [169, 160] on td "00093158" at bounding box center [193, 168] width 63 height 22
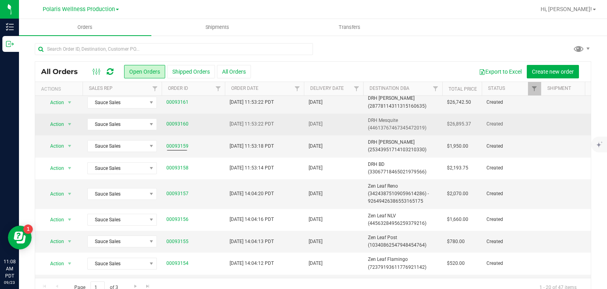
click at [177, 128] on td "00093160" at bounding box center [193, 124] width 63 height 22
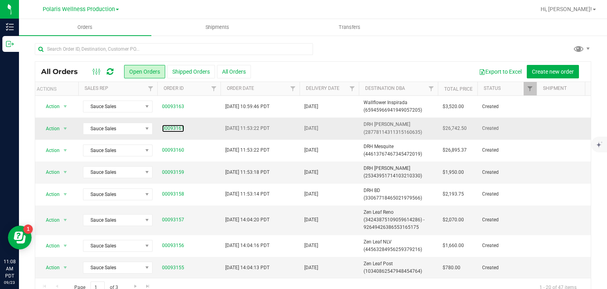
scroll to position [0, 5]
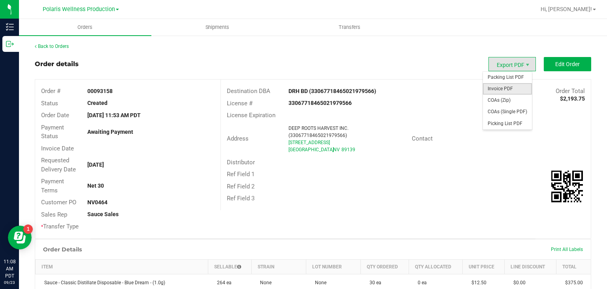
click at [510, 86] on span "Invoice PDF" at bounding box center [507, 88] width 49 height 11
click at [508, 87] on span "Invoice PDF" at bounding box center [507, 88] width 49 height 11
click at [505, 91] on span "Invoice PDF" at bounding box center [507, 88] width 49 height 11
click at [501, 85] on span "Invoice PDF" at bounding box center [507, 88] width 49 height 11
